Goal: Information Seeking & Learning: Learn about a topic

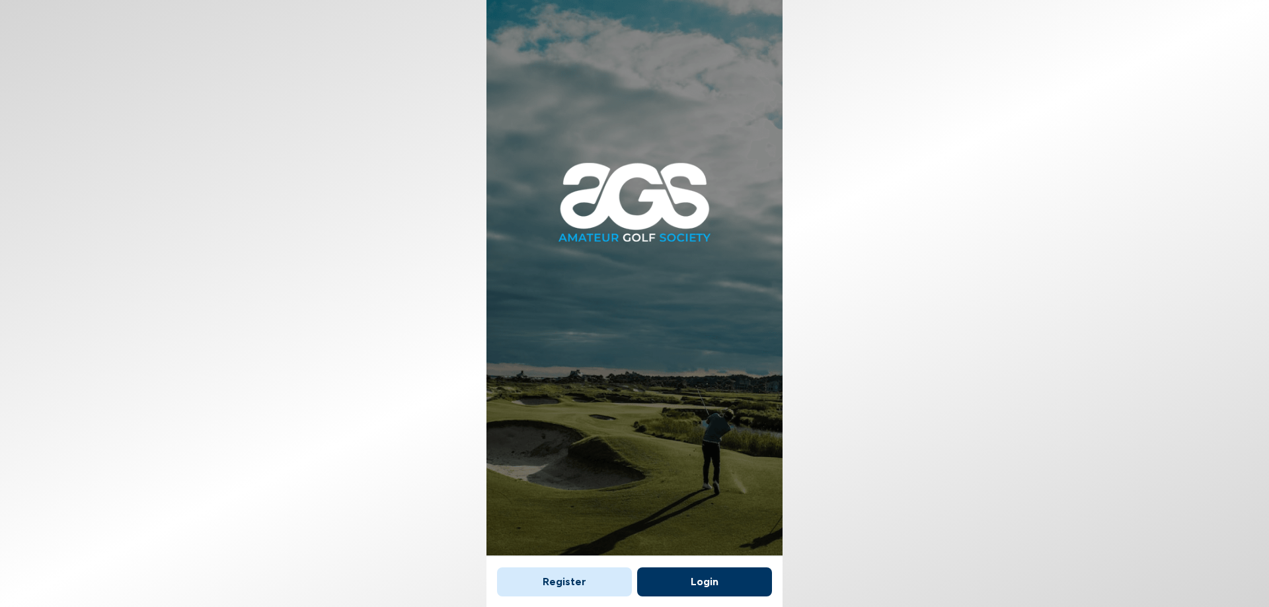
click at [700, 581] on button "Login" at bounding box center [704, 582] width 135 height 29
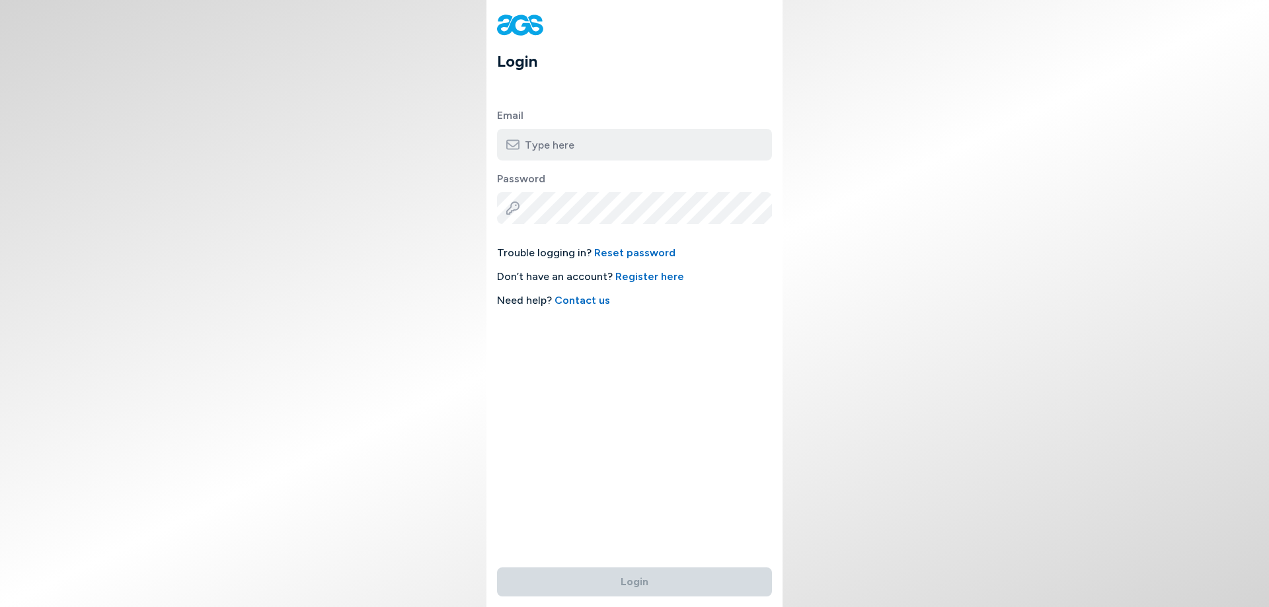
type input "[EMAIL_ADDRESS][DOMAIN_NAME]"
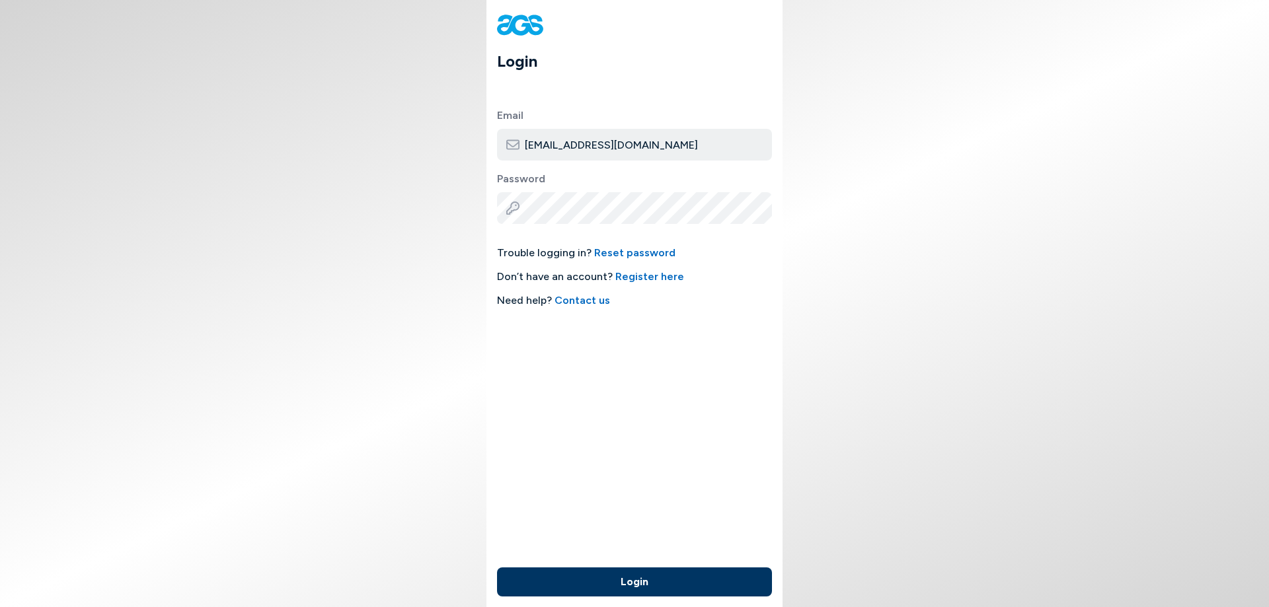
click at [651, 574] on button "Login" at bounding box center [634, 582] width 275 height 29
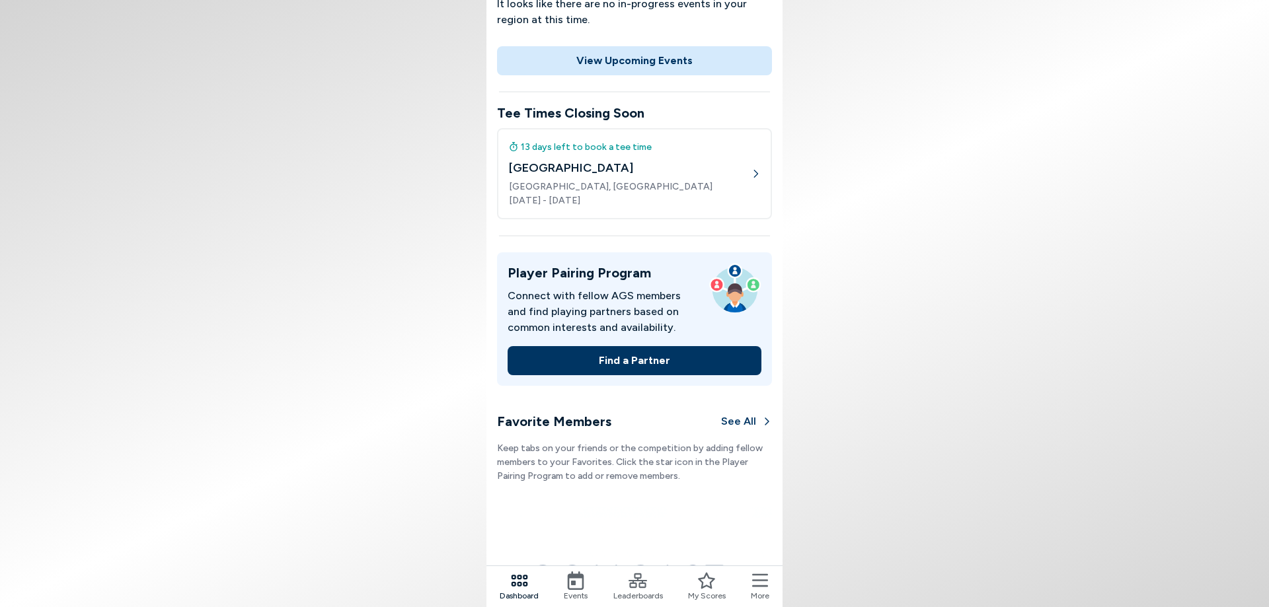
scroll to position [374, 0]
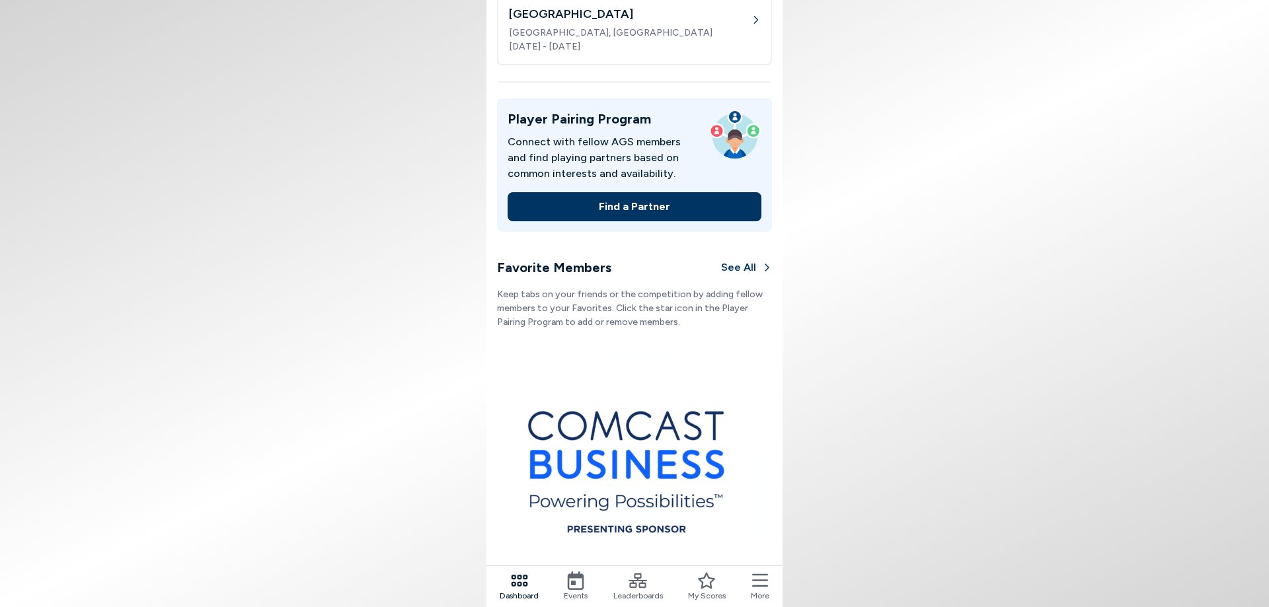
click at [763, 592] on span "More" at bounding box center [760, 596] width 19 height 12
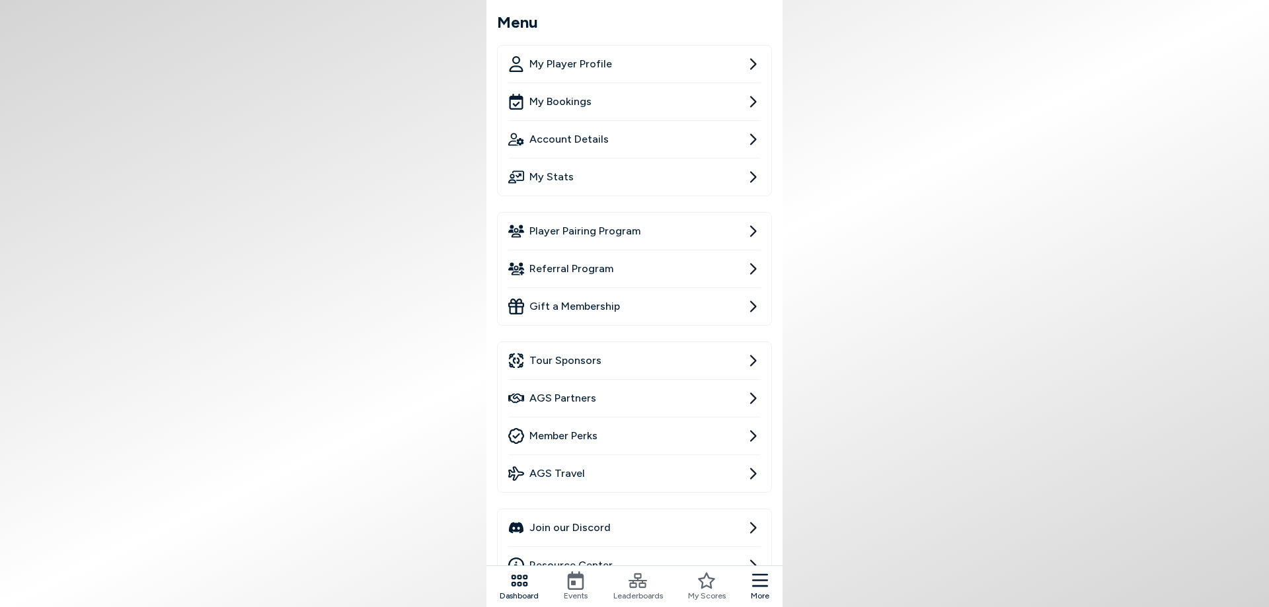
click at [711, 432] on link "Member Perks" at bounding box center [634, 436] width 253 height 37
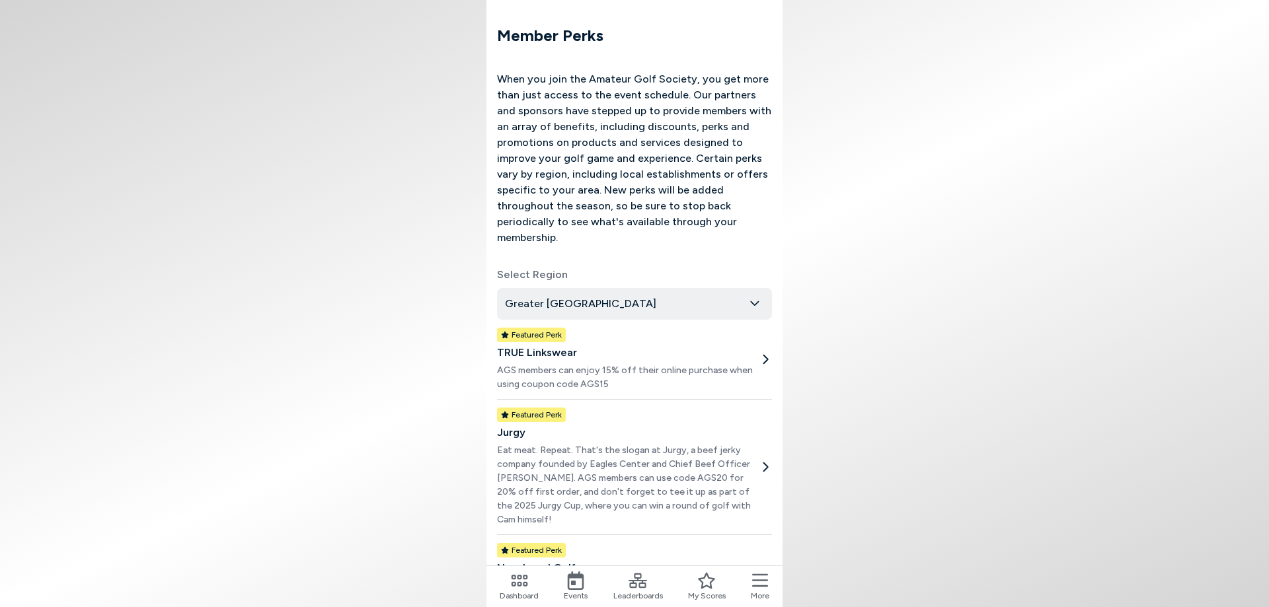
click at [894, 302] on body "Member Perks When you join the Amateur Golf Society, you get more than just acc…" at bounding box center [634, 303] width 1269 height 607
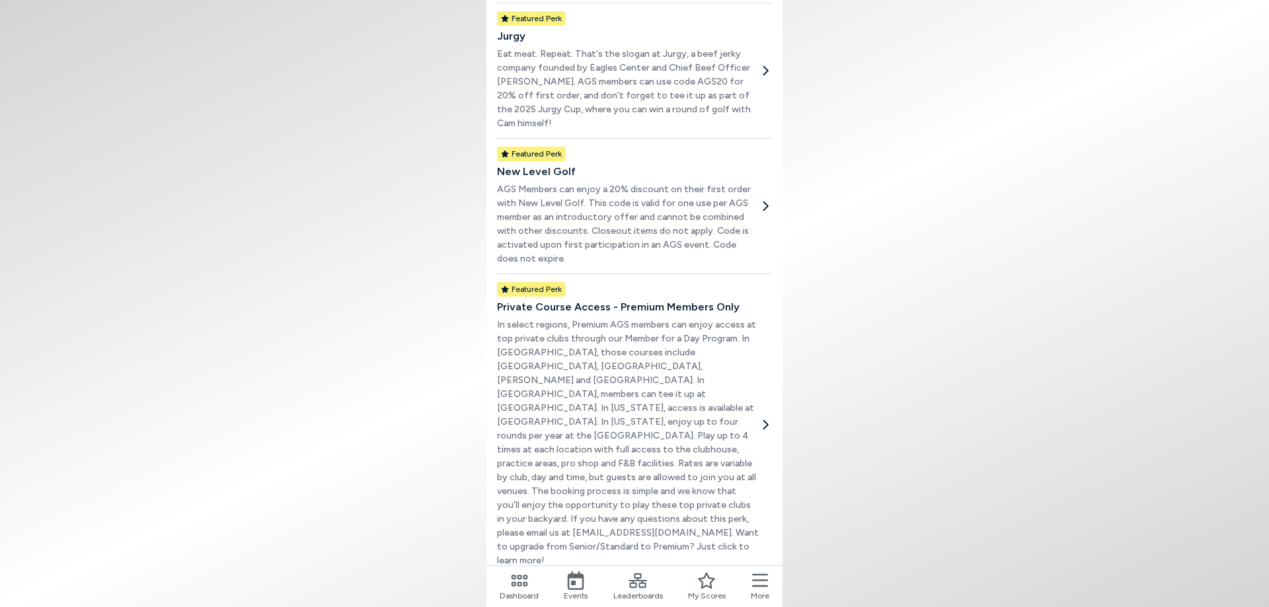
scroll to position [506, 0]
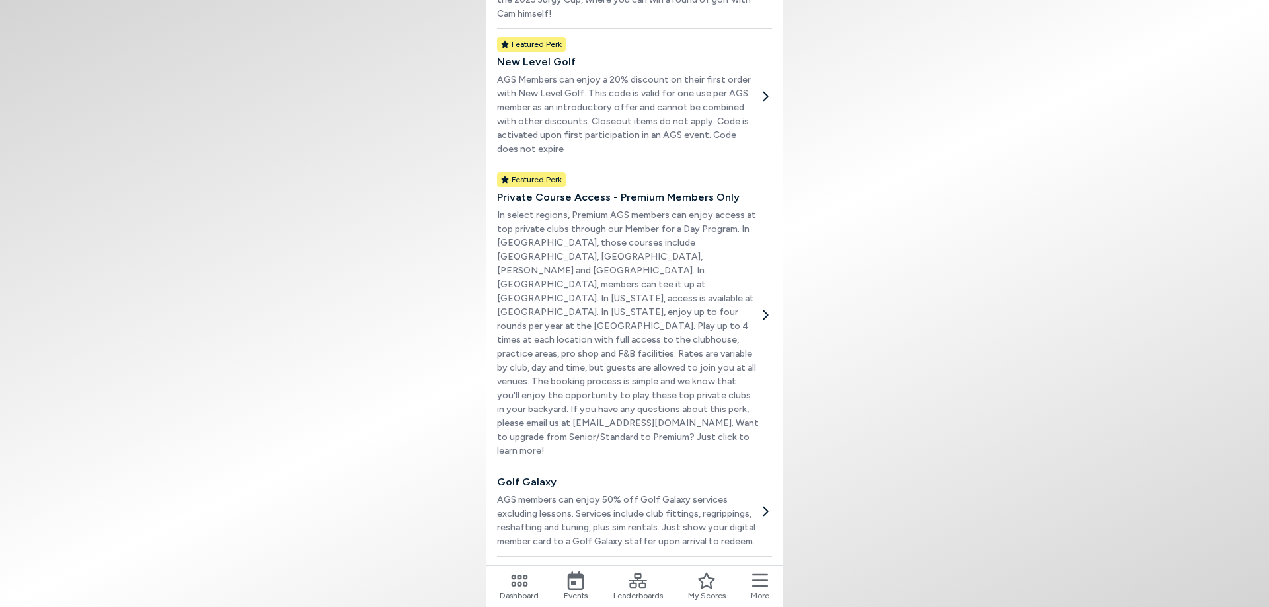
click at [632, 270] on p "In select regions, Premium AGS members can enjoy access at top private clubs th…" at bounding box center [628, 333] width 262 height 250
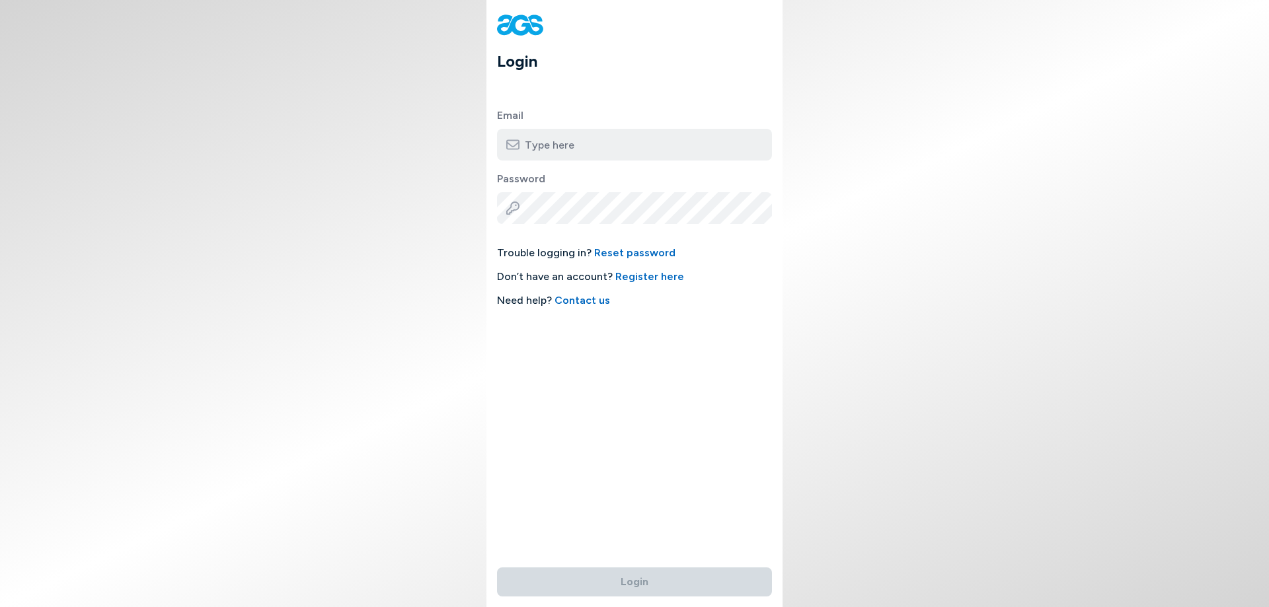
type input "[EMAIL_ADDRESS][DOMAIN_NAME]"
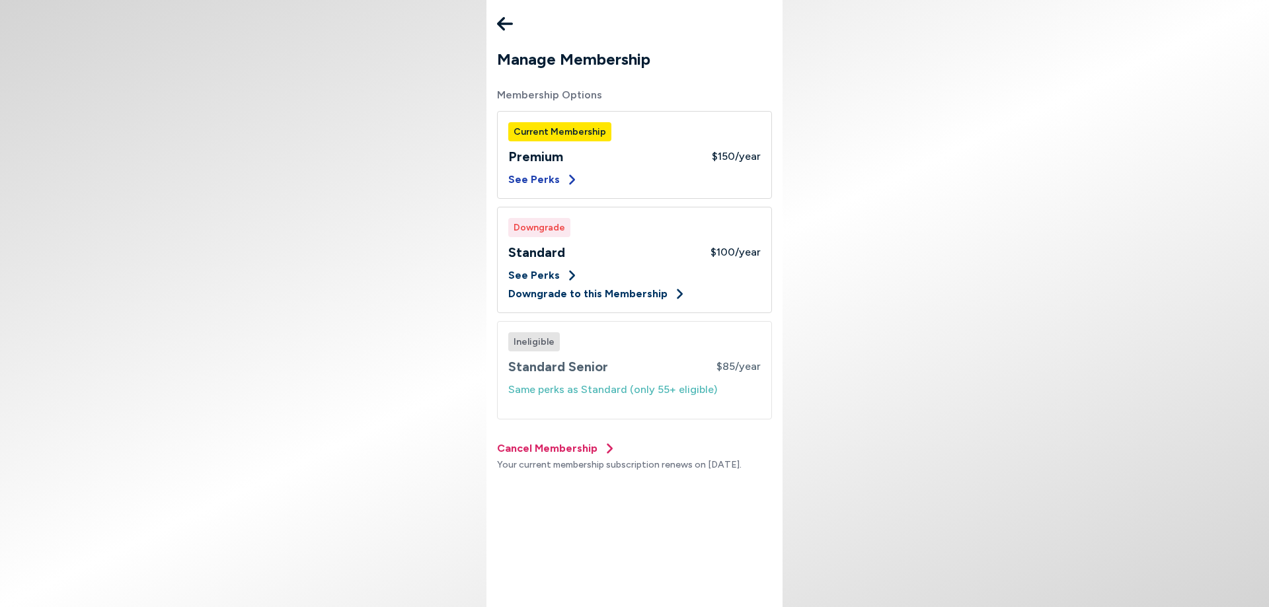
click at [554, 177] on button "See Perks" at bounding box center [543, 180] width 70 height 16
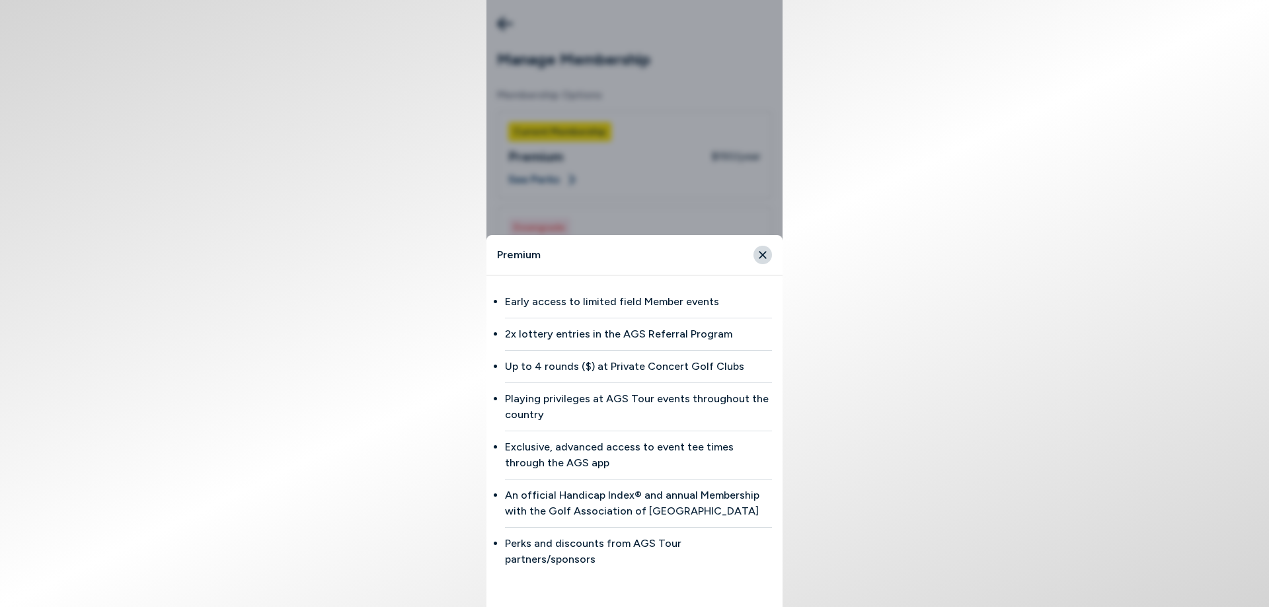
click at [765, 261] on icon "Close" at bounding box center [763, 255] width 12 height 12
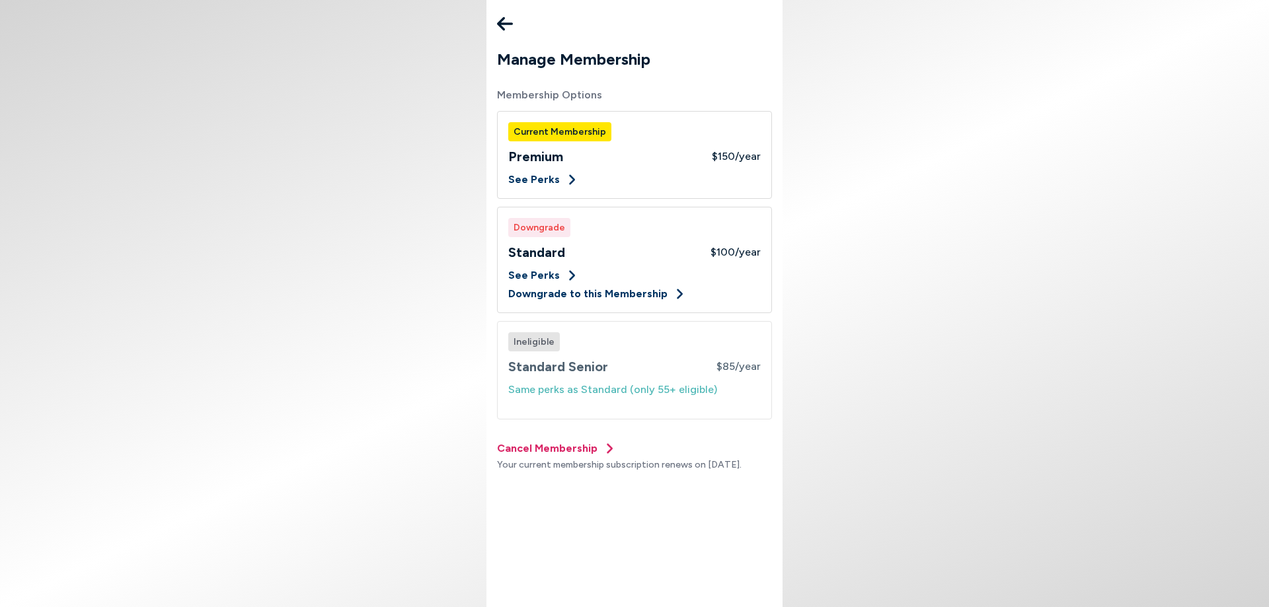
click at [869, 311] on body "Manage Membership Membership Options Current Membership Premium $150 /year See …" at bounding box center [634, 303] width 1269 height 607
